Goal: Task Accomplishment & Management: Complete application form

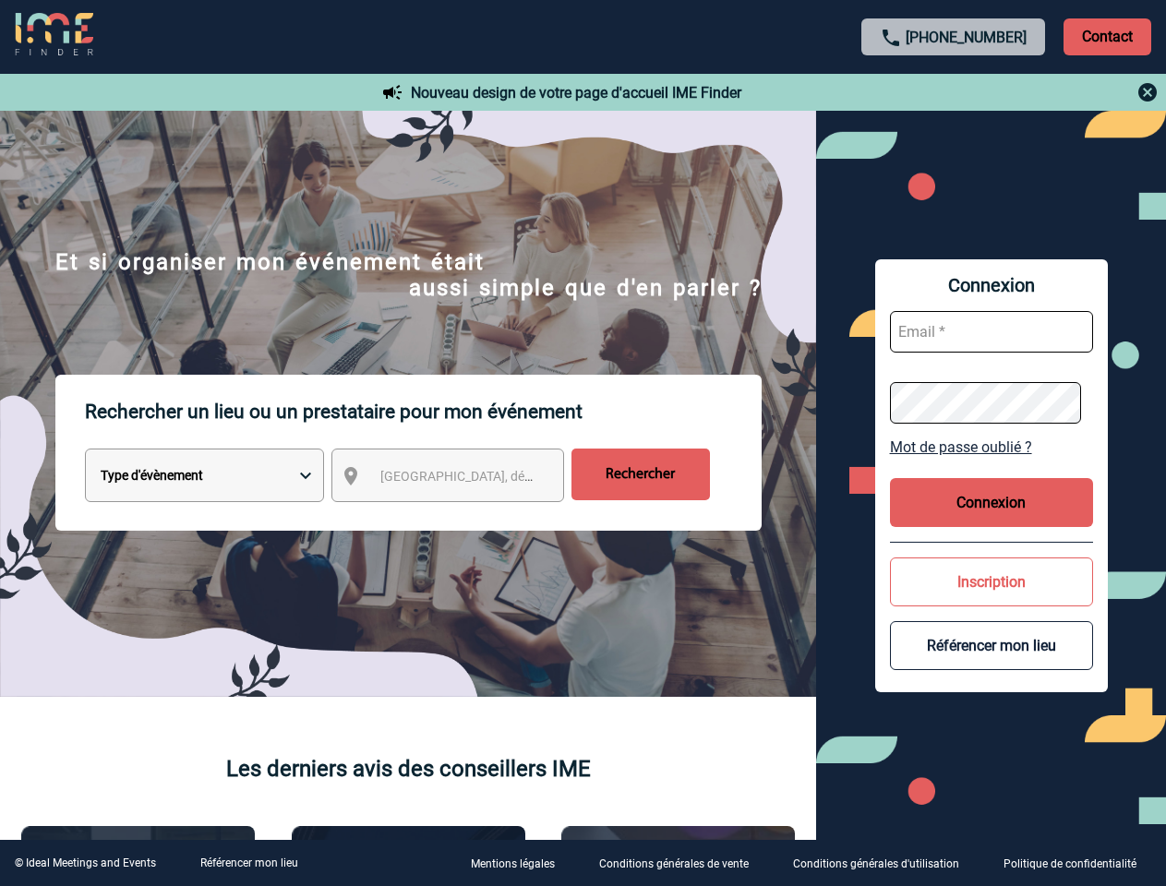
click at [583, 443] on p "Rechercher un lieu ou un prestataire pour mon événement" at bounding box center [423, 412] width 677 height 74
click at [1107, 36] on p "Contact" at bounding box center [1108, 36] width 88 height 37
click at [954, 92] on div at bounding box center [954, 92] width 411 height 22
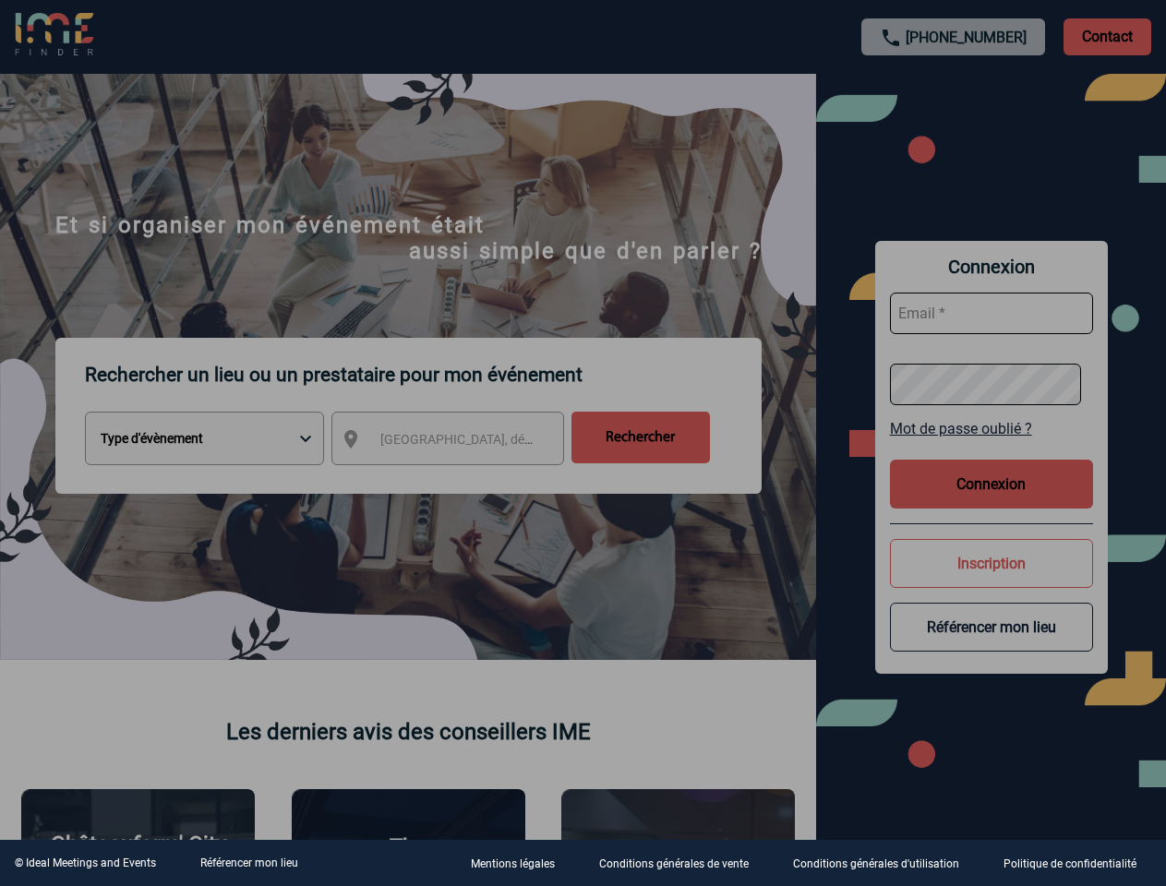
click at [464, 479] on div at bounding box center [583, 443] width 1166 height 886
click at [992, 447] on div at bounding box center [583, 443] width 1166 height 886
click at [992, 502] on div at bounding box center [583, 443] width 1166 height 886
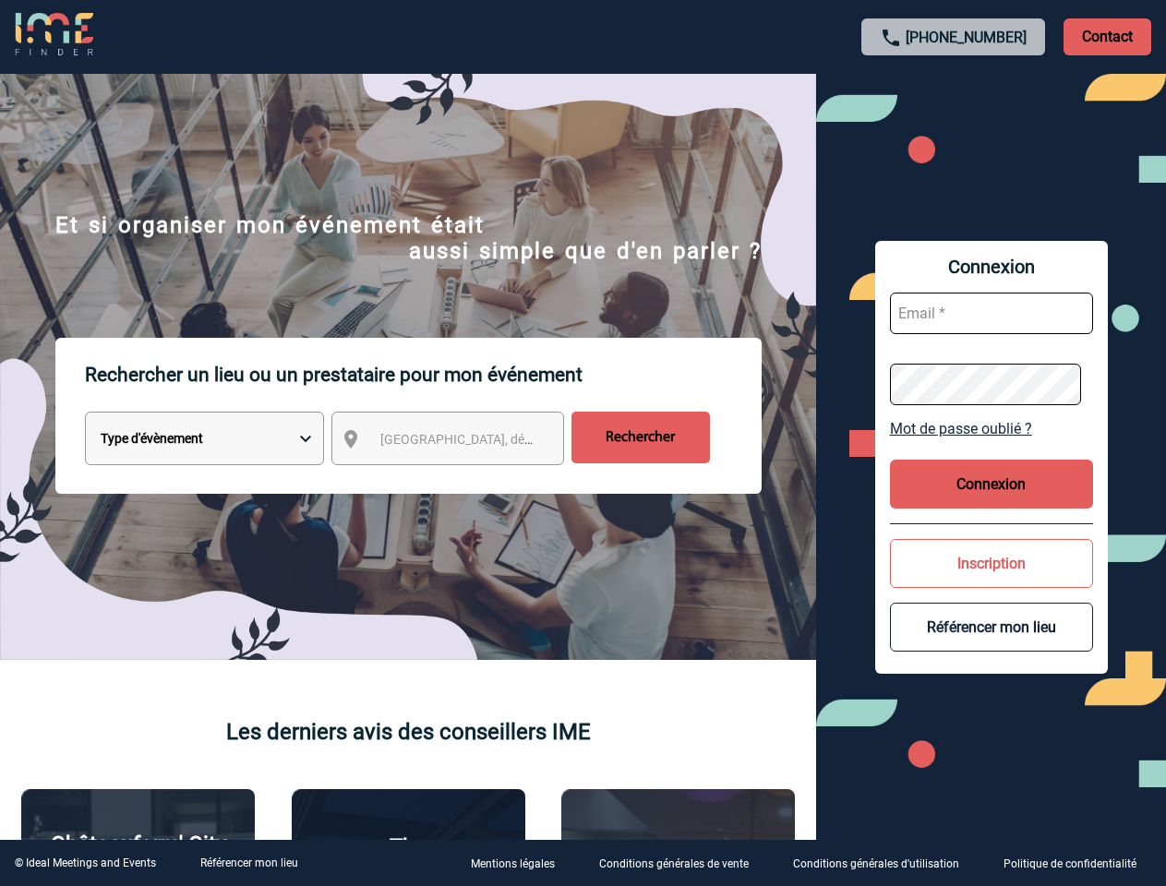
click at [992, 582] on button "Inscription" at bounding box center [991, 563] width 203 height 49
click at [992, 645] on button "Référencer mon lieu" at bounding box center [991, 627] width 203 height 49
click at [248, 863] on link "Référencer mon lieu" at bounding box center [249, 863] width 98 height 13
